Goal: Find specific page/section: Find specific page/section

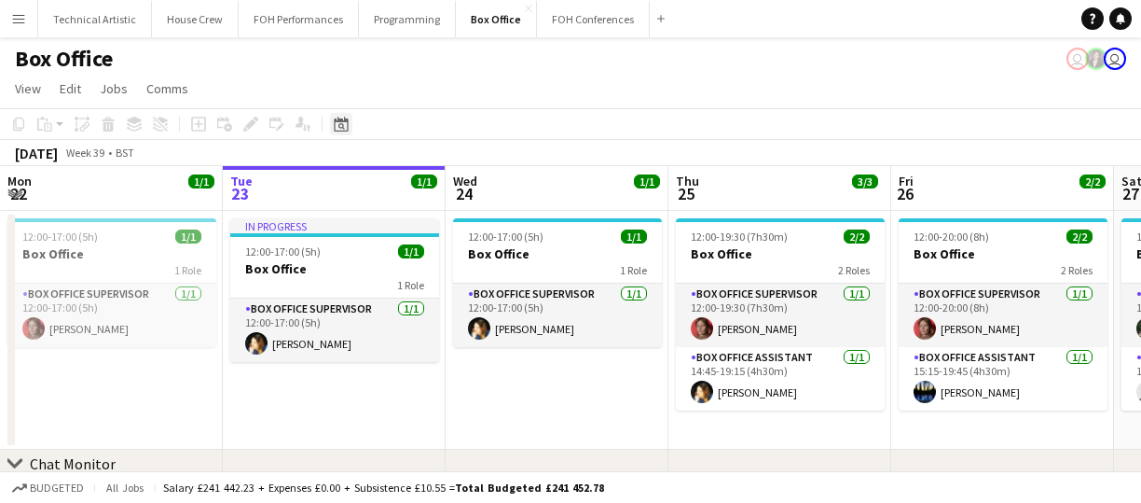
click at [348, 127] on icon at bounding box center [341, 124] width 14 height 15
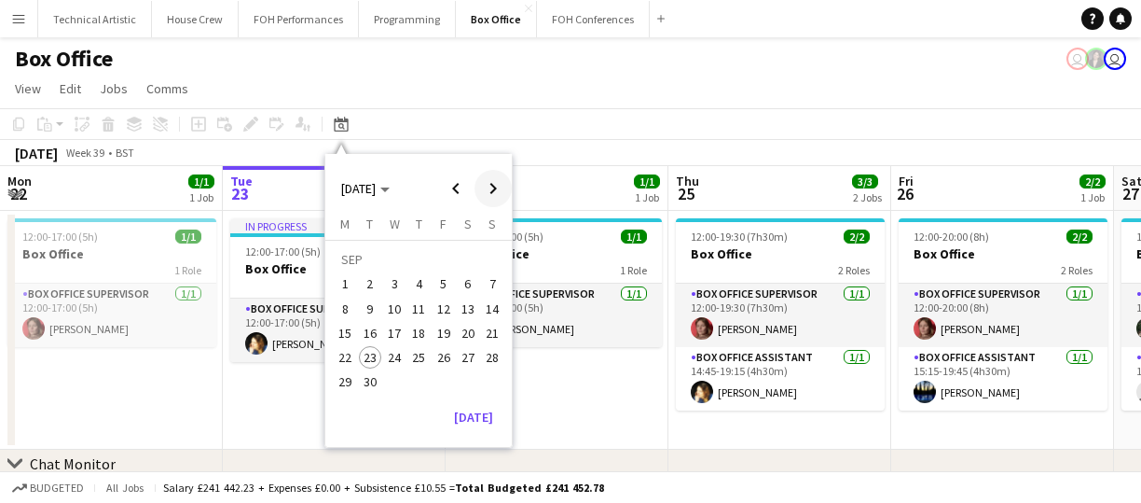
click at [500, 191] on span "Next month" at bounding box center [493, 188] width 37 height 37
click at [446, 333] on span "17" at bounding box center [444, 333] width 22 height 22
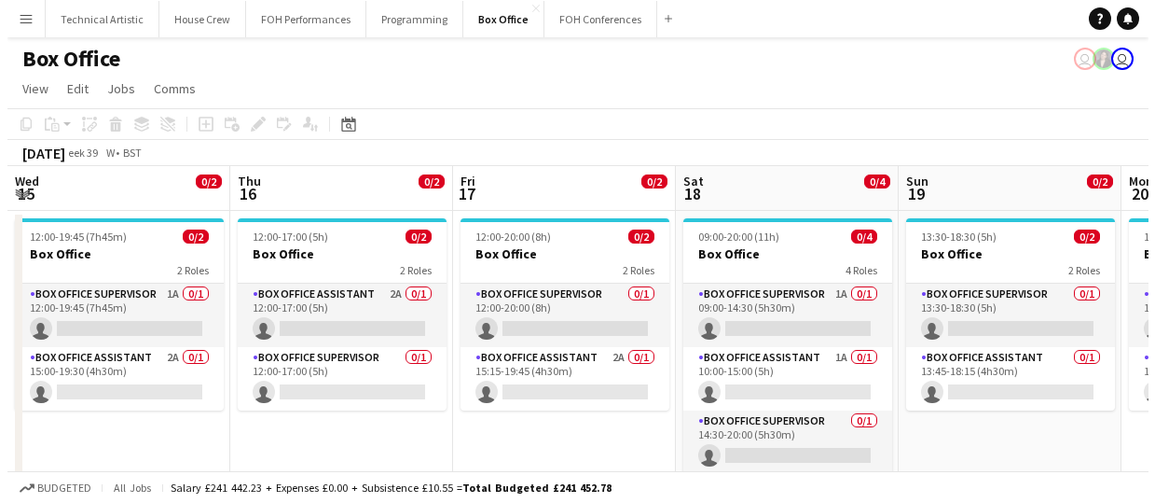
scroll to position [0, 641]
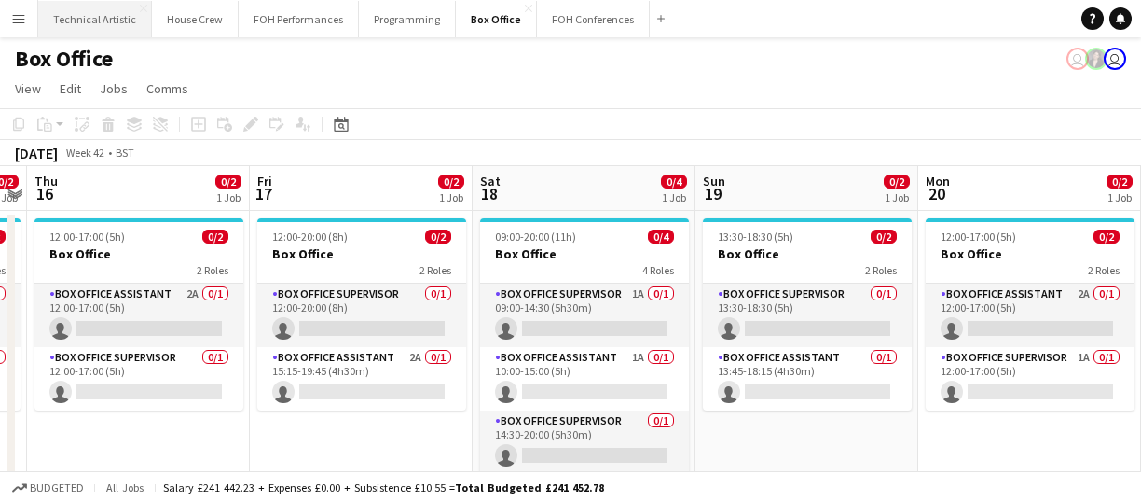
click at [97, 30] on button "Technical Artistic Close" at bounding box center [95, 19] width 114 height 36
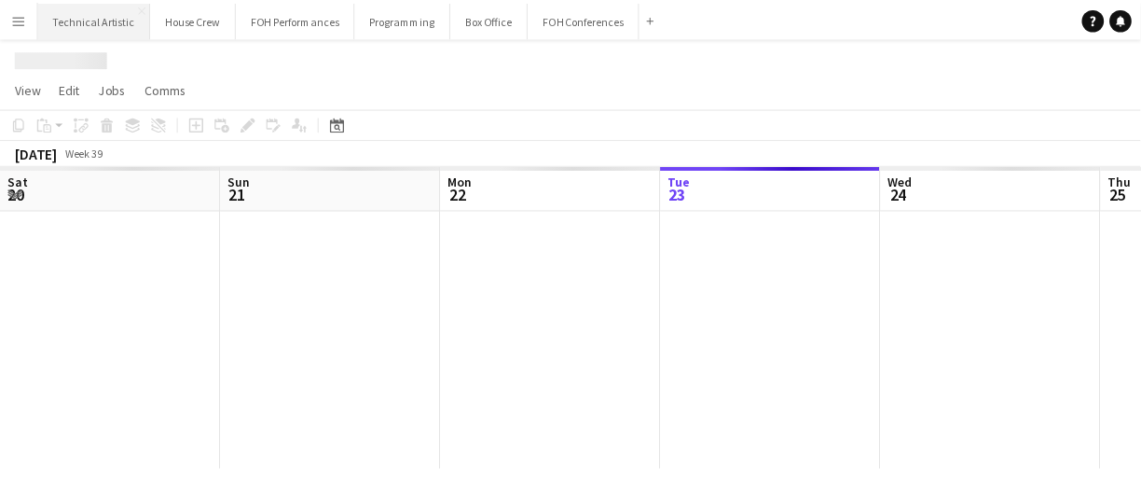
scroll to position [0, 446]
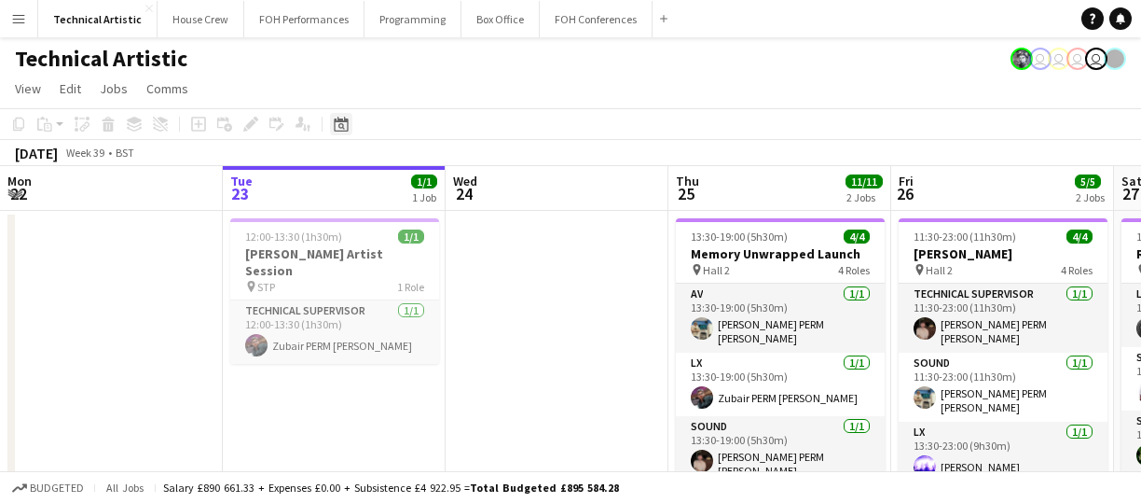
click at [338, 122] on icon "Date picker" at bounding box center [341, 124] width 15 height 15
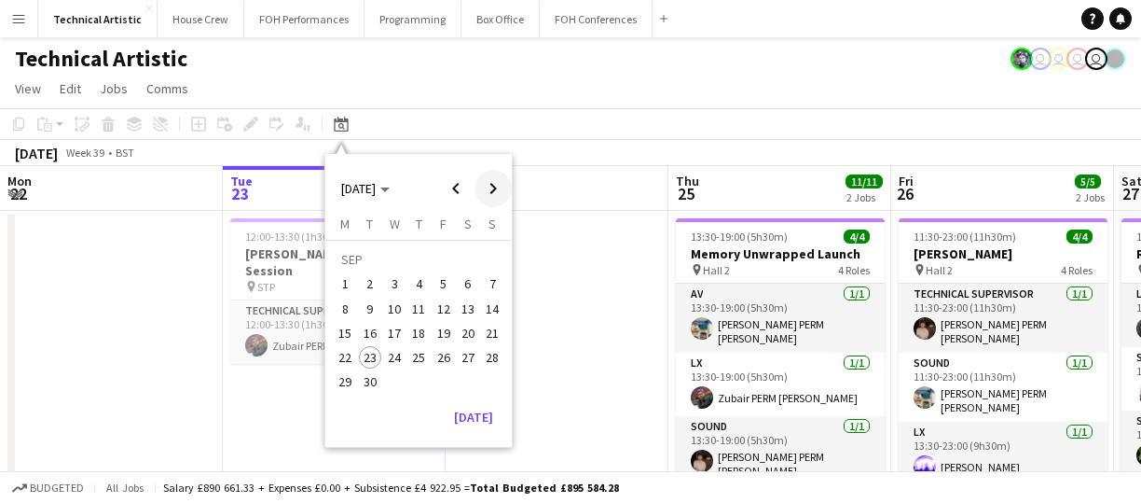
click at [493, 190] on span "Next month" at bounding box center [493, 188] width 37 height 37
click at [448, 341] on span "17" at bounding box center [444, 333] width 22 height 22
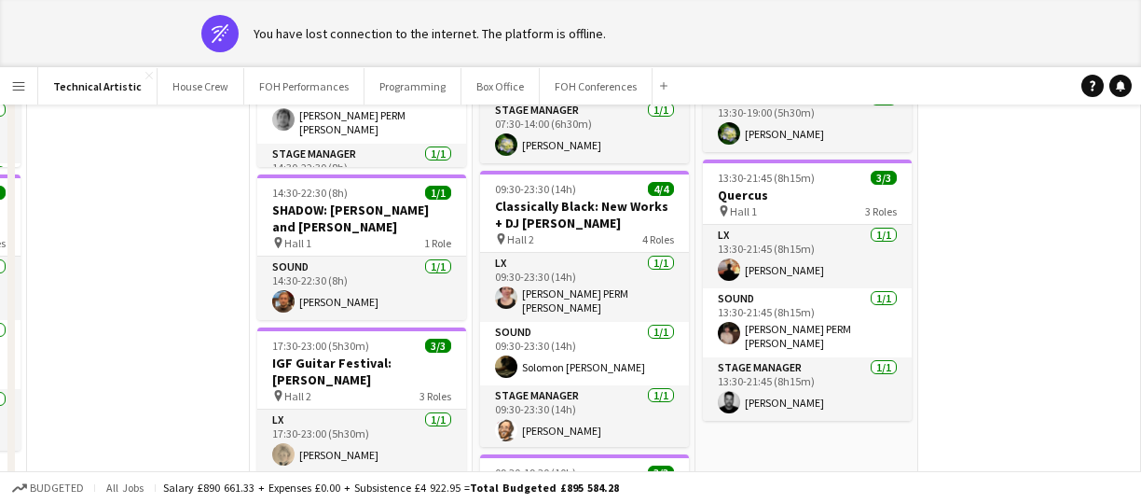
scroll to position [0, 0]
